Goal: Information Seeking & Learning: Find specific fact

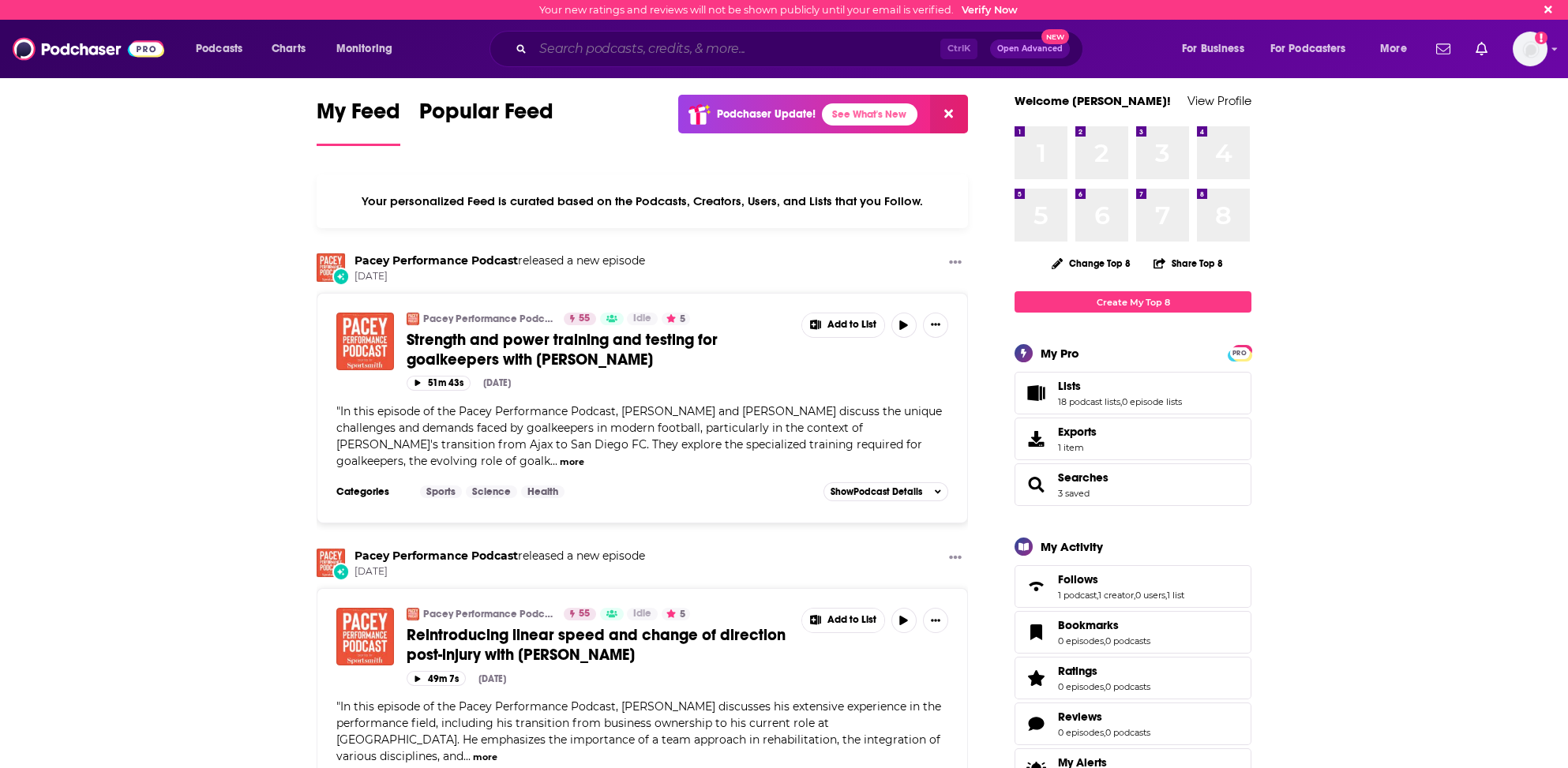
click at [581, 44] on input "Search podcasts, credits, & more..." at bounding box center [736, 48] width 408 height 25
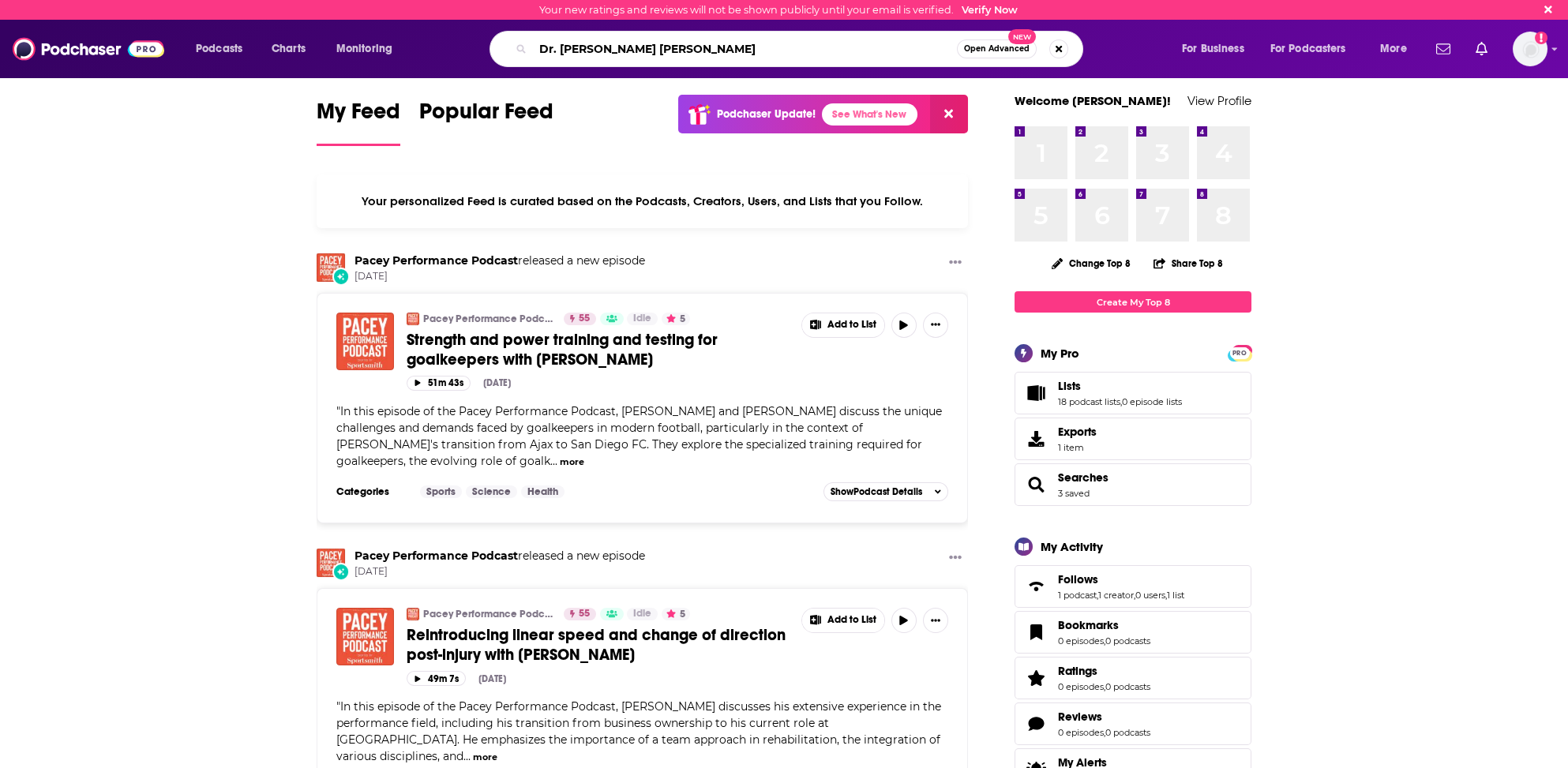
type input "Dr. [PERSON_NAME] [PERSON_NAME]"
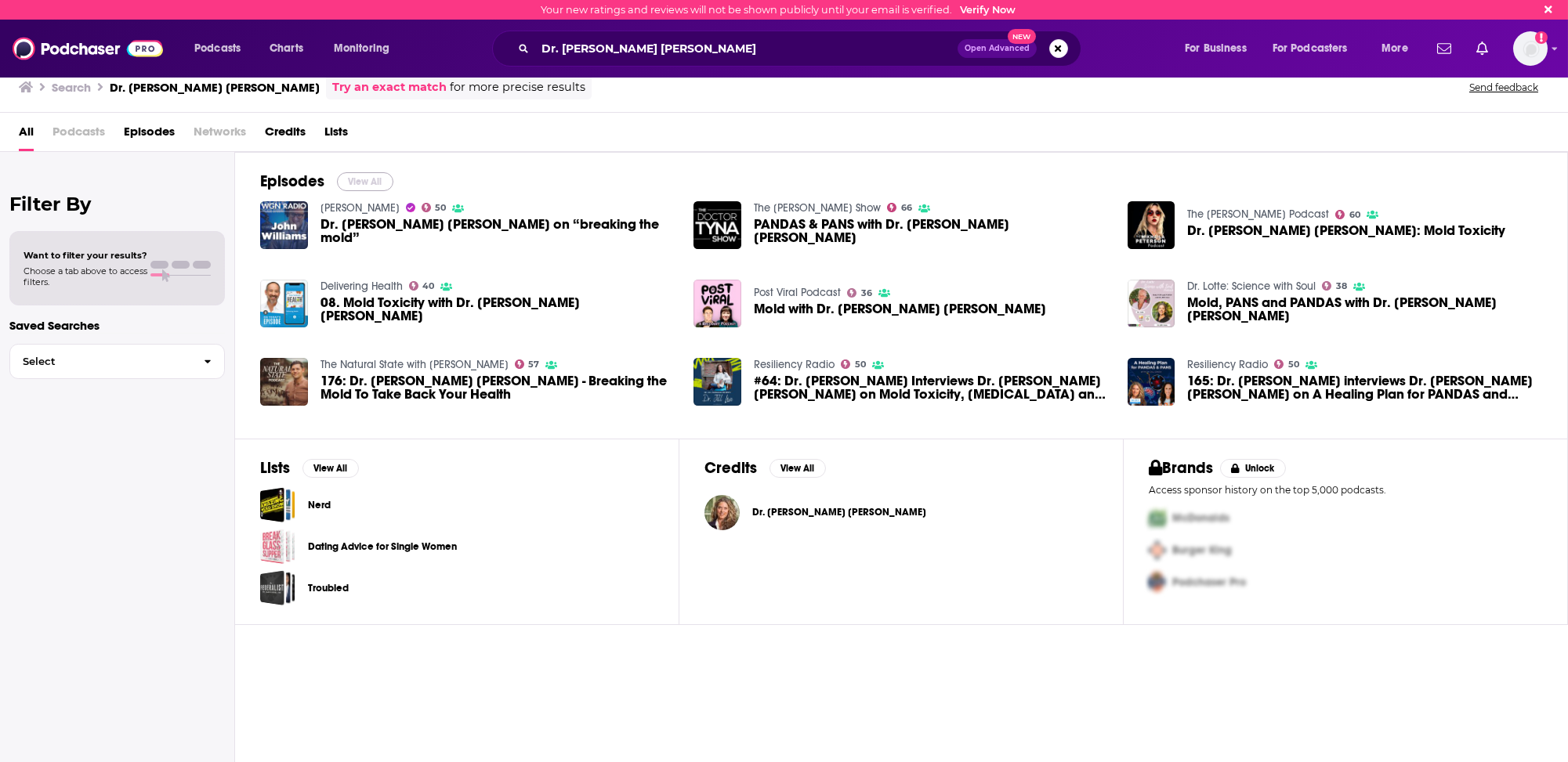
click at [359, 178] on button "View All" at bounding box center [365, 181] width 56 height 18
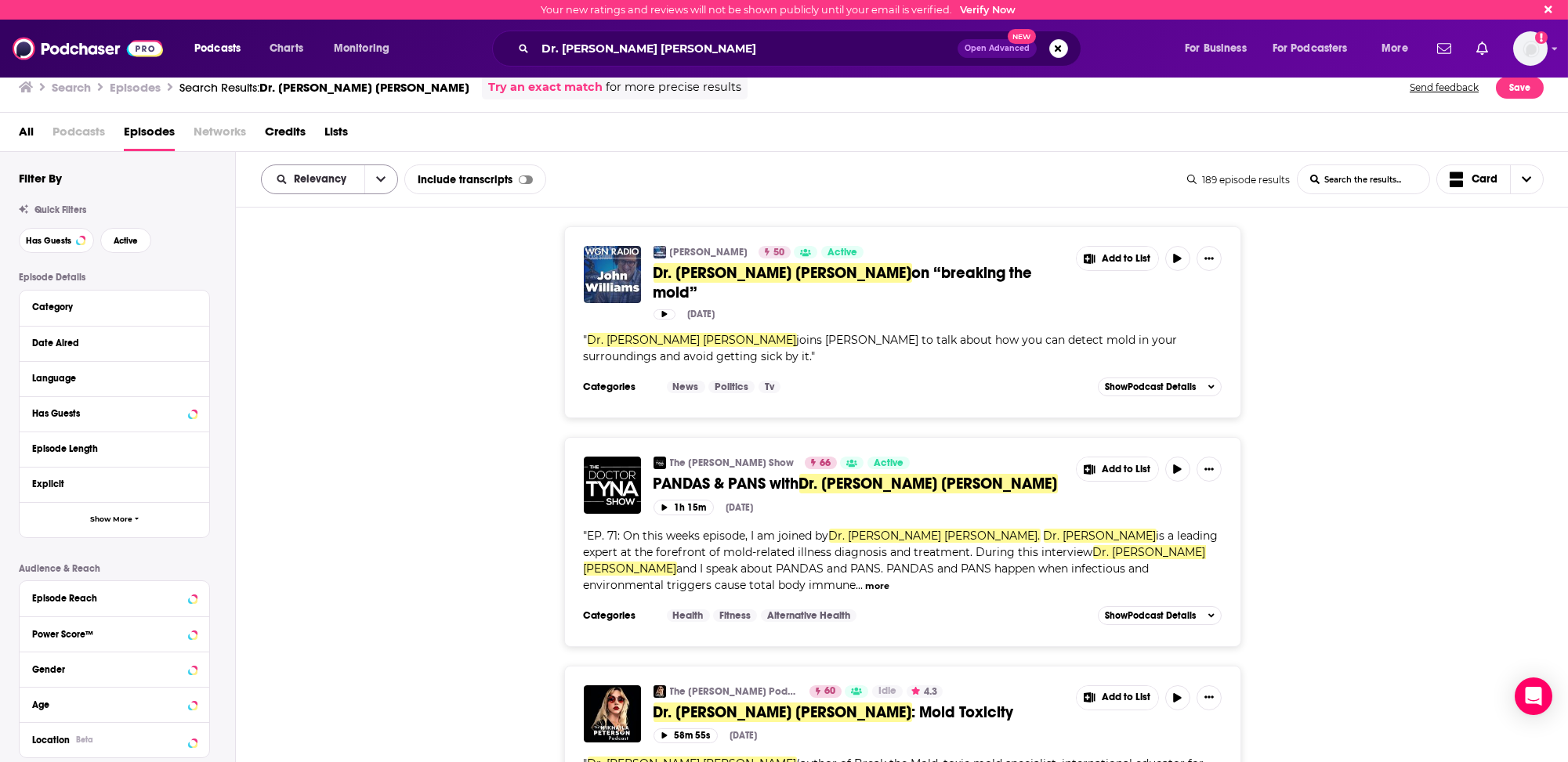
click at [323, 175] on span "Relevancy" at bounding box center [323, 179] width 58 height 11
click at [307, 311] on span "Power Score" at bounding box center [339, 313] width 92 height 9
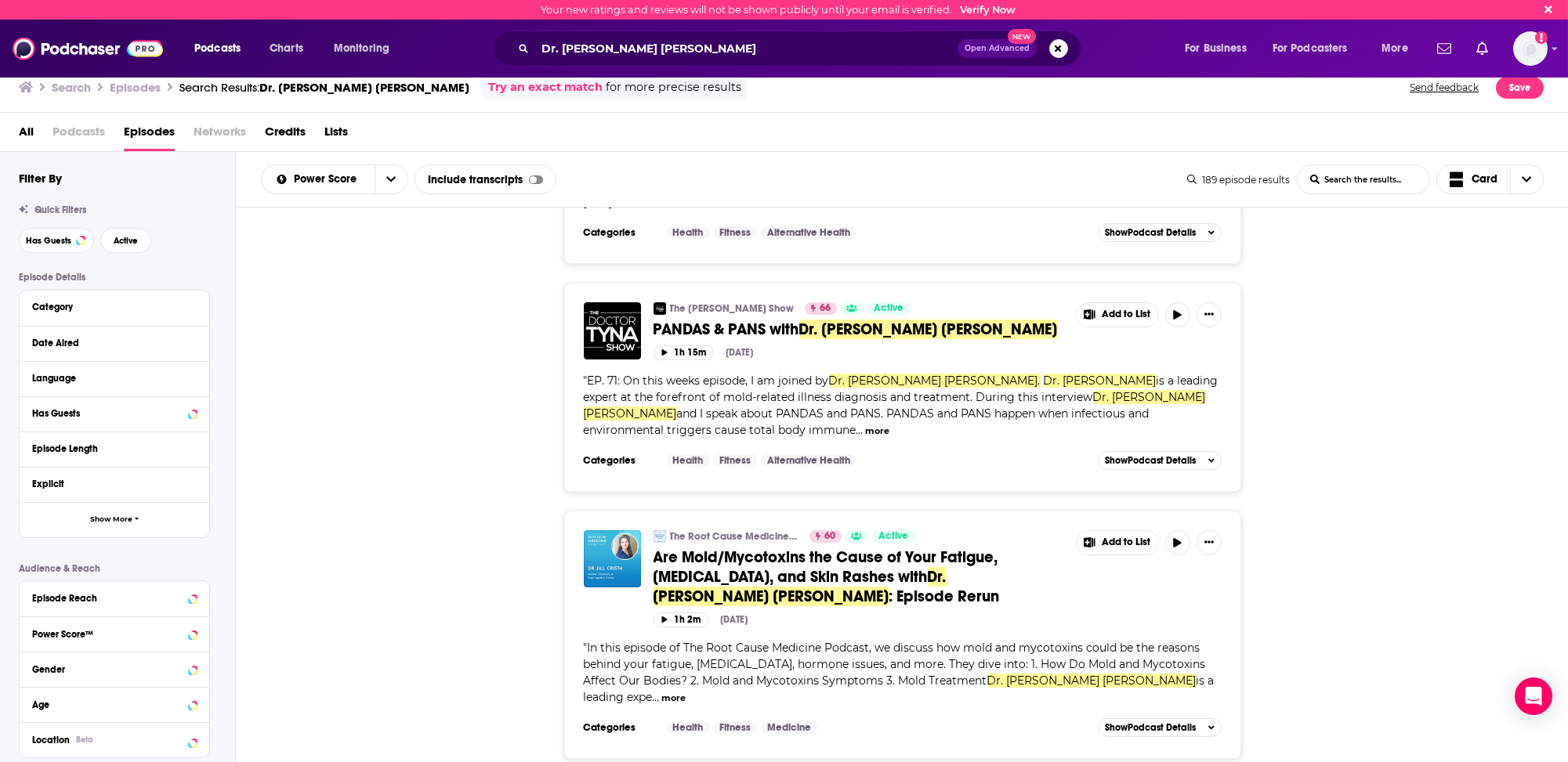
scroll to position [1410, 0]
